Goal: Navigation & Orientation: Find specific page/section

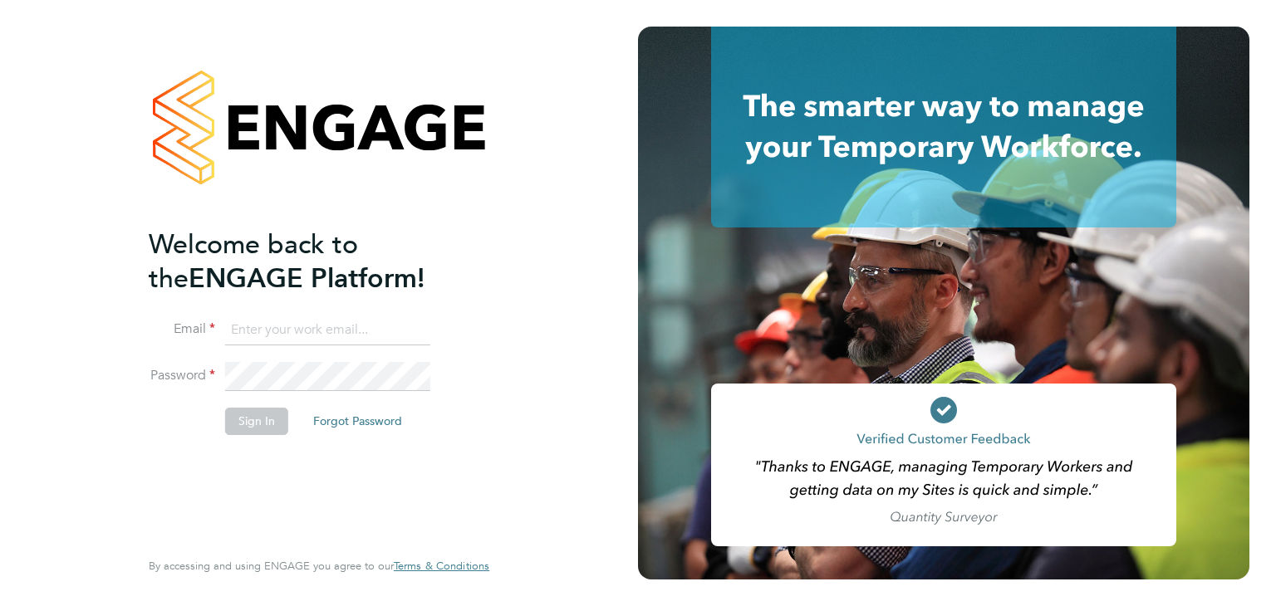
click at [276, 331] on input at bounding box center [327, 331] width 205 height 30
type input "[PERSON_NAME][EMAIL_ADDRESS][PERSON_NAME][DOMAIN_NAME]"
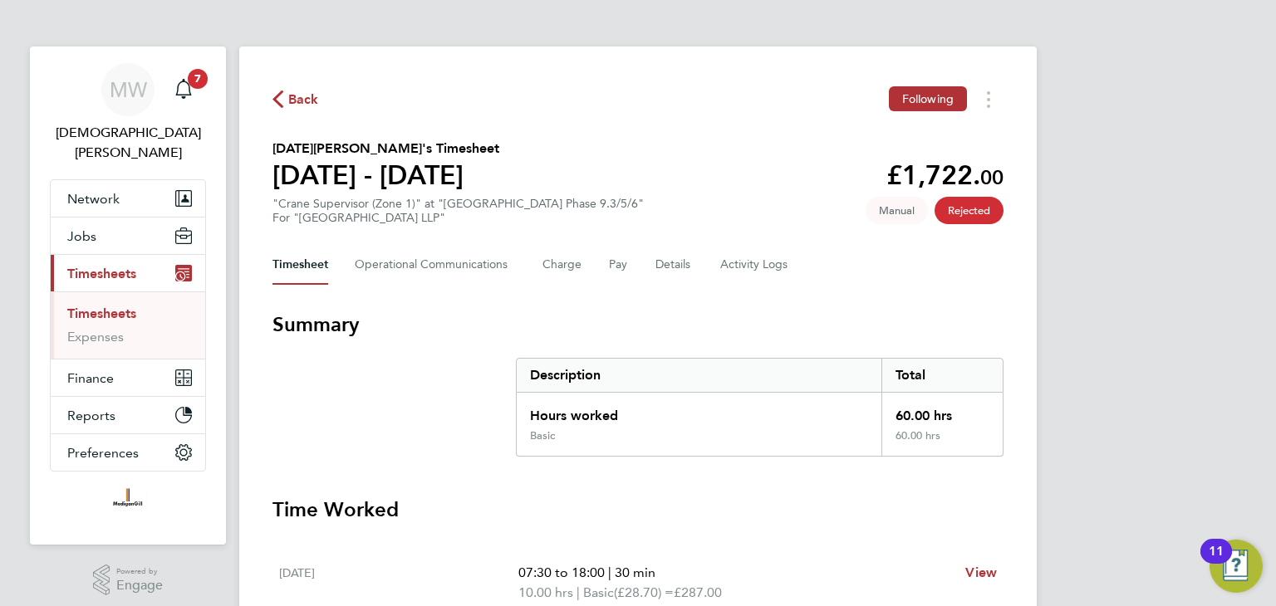
click at [293, 103] on span "Back" at bounding box center [303, 100] width 31 height 20
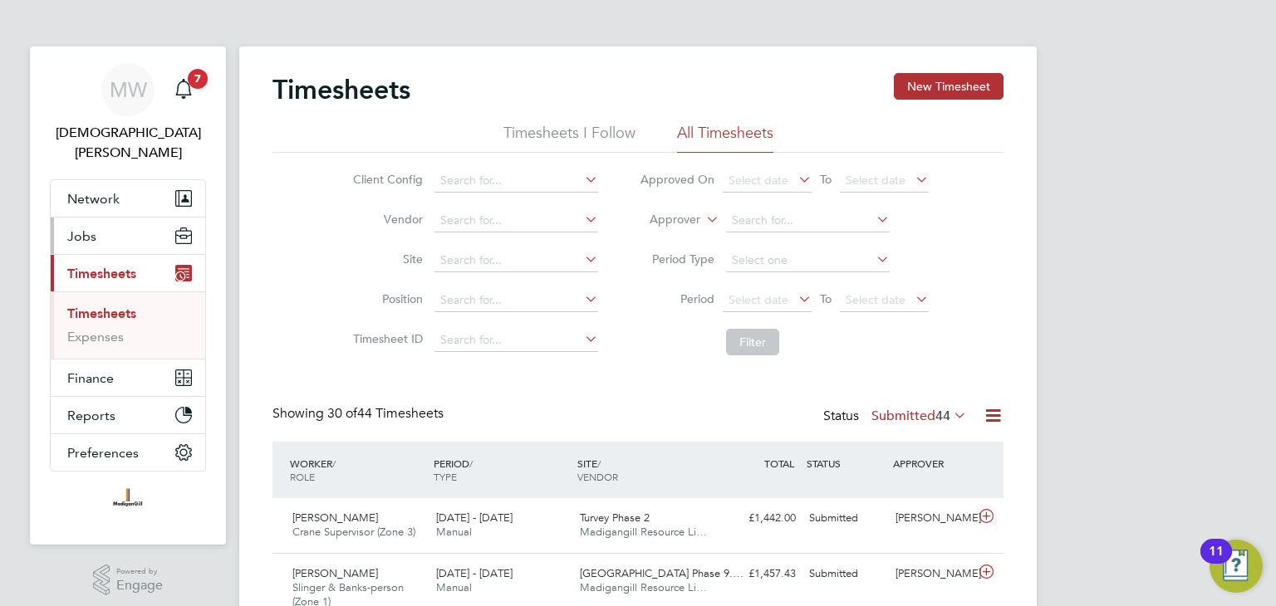
click at [104, 218] on button "Jobs" at bounding box center [128, 236] width 155 height 37
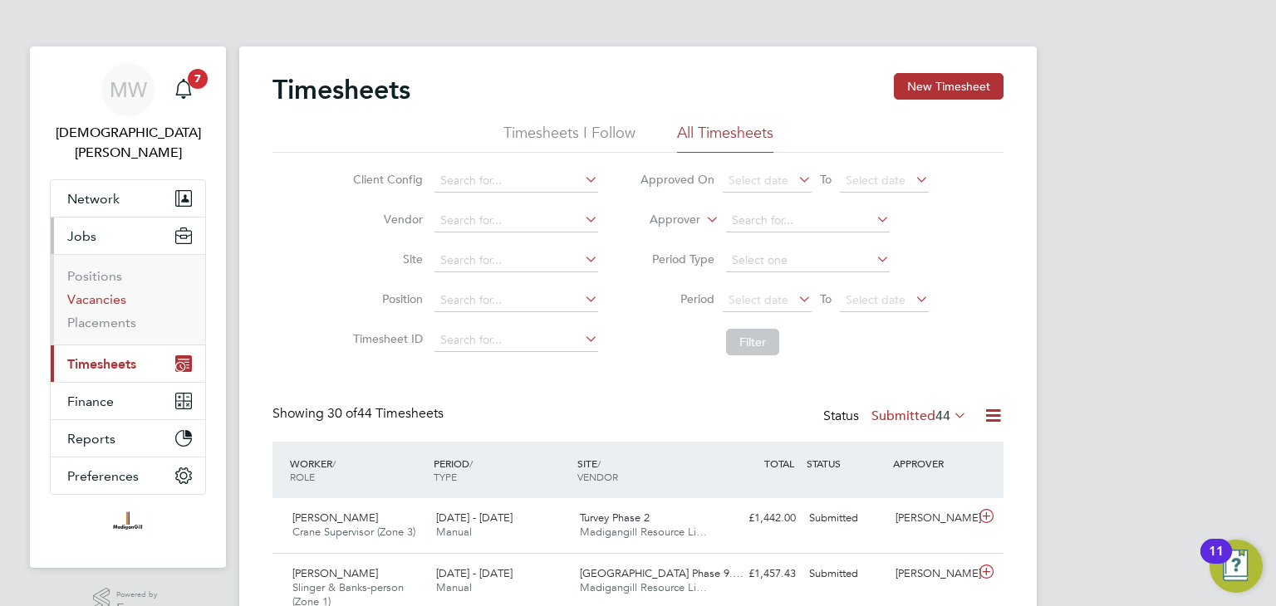
click at [100, 292] on link "Vacancies" at bounding box center [96, 300] width 59 height 16
